Goal: Transaction & Acquisition: Purchase product/service

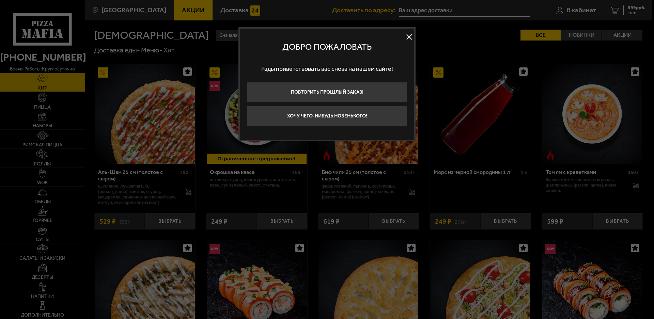
type input "[STREET_ADDRESS][PERSON_NAME]"
click at [409, 36] on button at bounding box center [409, 37] width 10 height 10
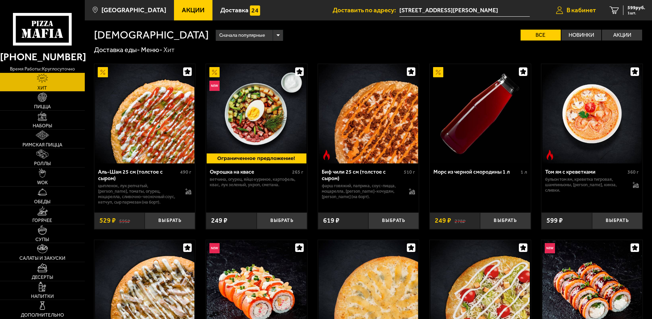
click at [574, 8] on span "В кабинет" at bounding box center [581, 10] width 29 height 6
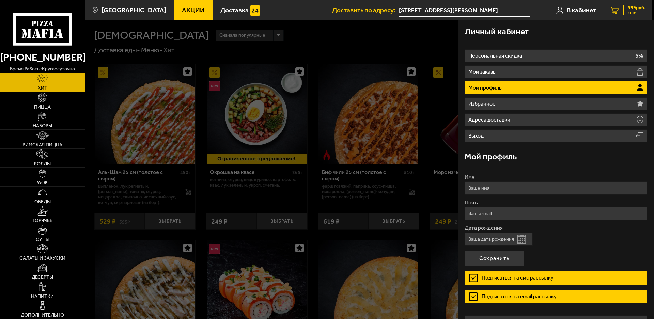
click at [623, 11] on link "1 599 руб. 1 шт." at bounding box center [627, 10] width 49 height 20
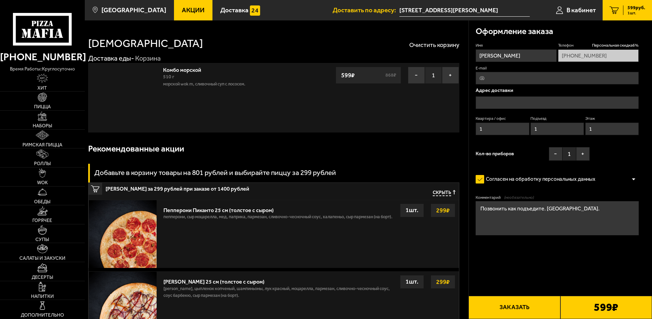
type input "[STREET_ADDRESS][PERSON_NAME]"
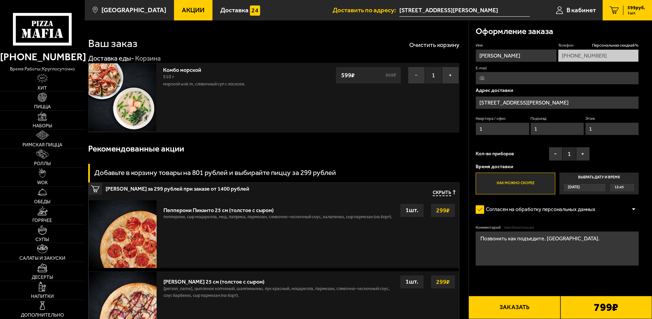
click at [415, 77] on button "−" at bounding box center [416, 75] width 17 height 17
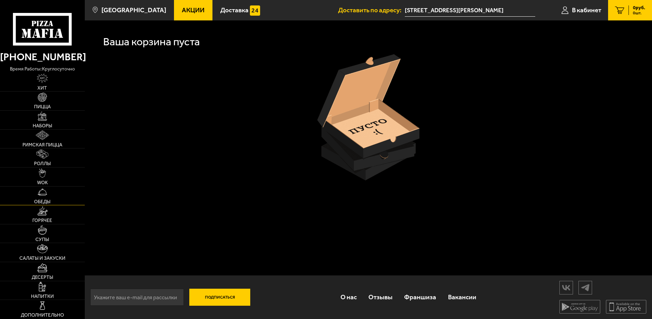
click at [43, 192] on img at bounding box center [42, 191] width 9 height 9
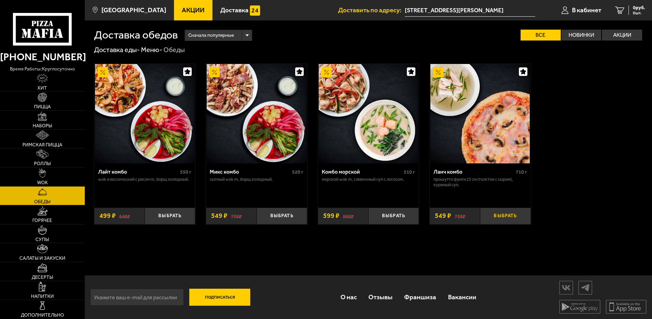
click at [500, 216] on button "Выбрать" at bounding box center [505, 216] width 50 height 17
click at [40, 216] on img at bounding box center [42, 210] width 11 height 9
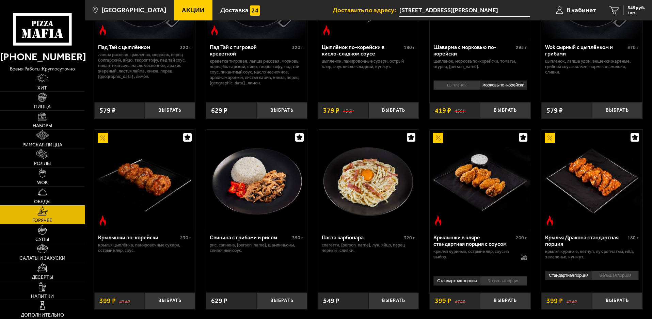
scroll to position [136, 0]
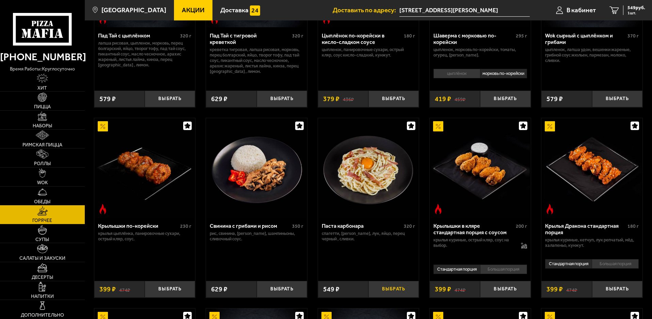
click at [395, 293] on button "Выбрать" at bounding box center [394, 289] width 50 height 17
click at [630, 7] on span "1065 руб." at bounding box center [635, 7] width 20 height 5
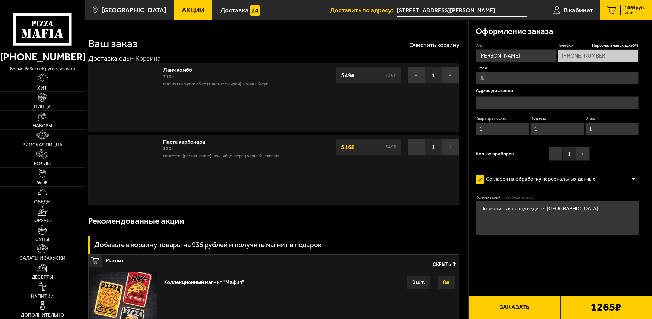
type input "[STREET_ADDRESS][PERSON_NAME]"
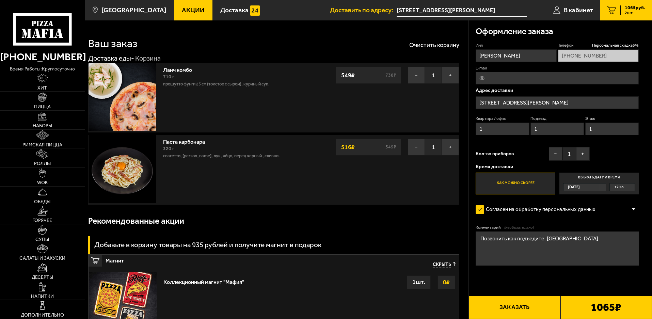
click at [576, 239] on textarea "Позвонить как подъедите. [GEOGRAPHIC_DATA]." at bounding box center [557, 249] width 163 height 34
type textarea "Позвонить как подъедите. [GEOGRAPHIC_DATA]. На вьезде сказать [PERSON_NAME]"
click at [523, 308] on button "Заказать" at bounding box center [515, 307] width 92 height 23
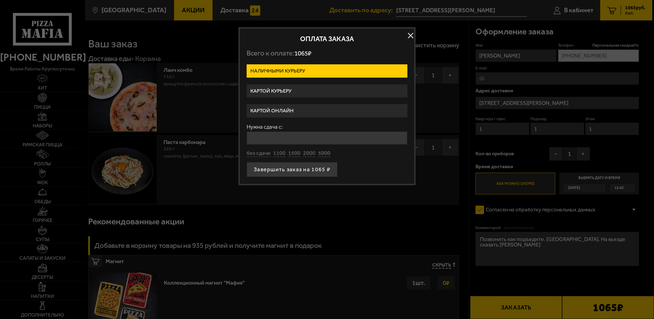
click at [282, 91] on label "Картой курьеру" at bounding box center [327, 90] width 161 height 13
click at [0, 0] on input "Картой курьеру" at bounding box center [0, 0] width 0 height 0
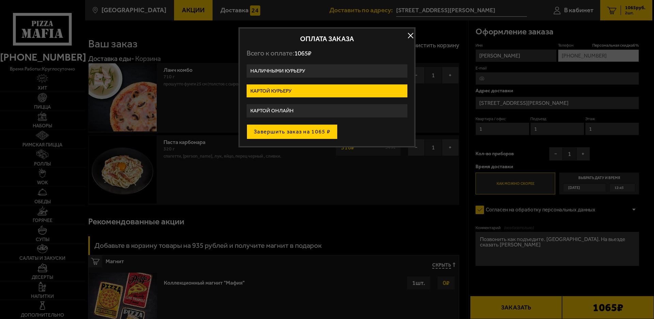
click at [288, 131] on button "Завершить заказ на 1065 ₽" at bounding box center [292, 131] width 91 height 15
